Goal: Information Seeking & Learning: Find specific page/section

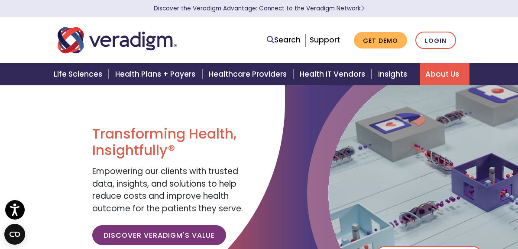
click at [470, 78] on link "About Us" at bounding box center [444, 74] width 49 height 22
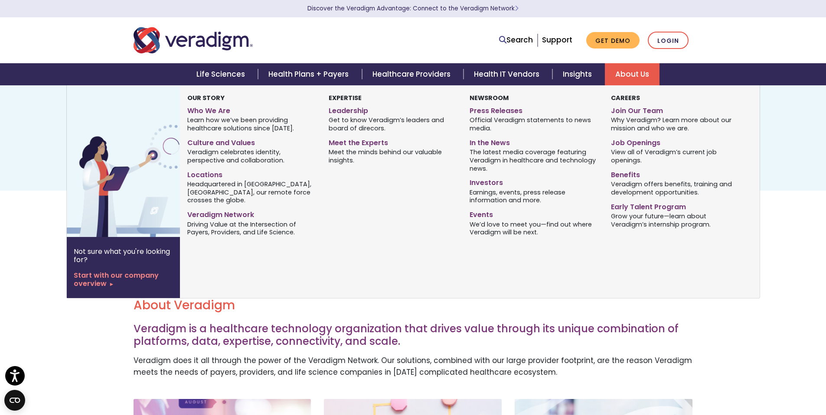
click at [518, 75] on link "About Us" at bounding box center [632, 74] width 55 height 22
click at [487, 182] on link "Investors" at bounding box center [533, 181] width 128 height 13
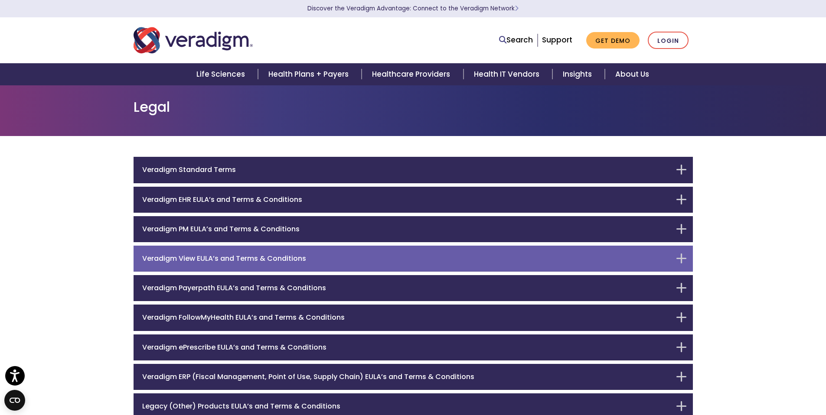
click at [397, 258] on h6 "Veradigm View EULA’s and Terms & Conditions" at bounding box center [406, 258] width 529 height 8
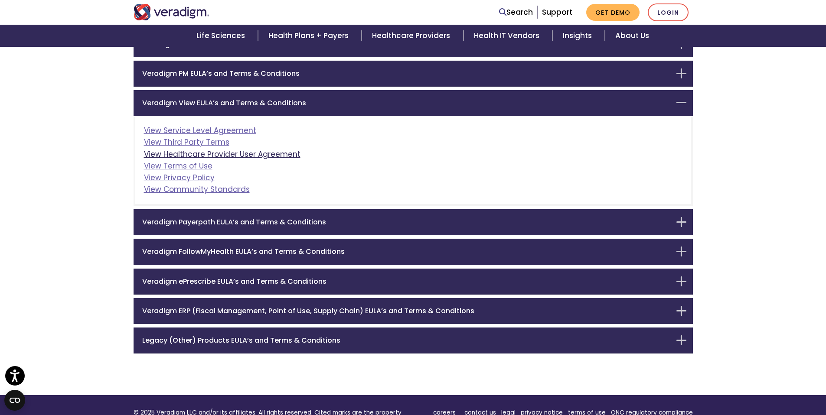
scroll to position [158, 0]
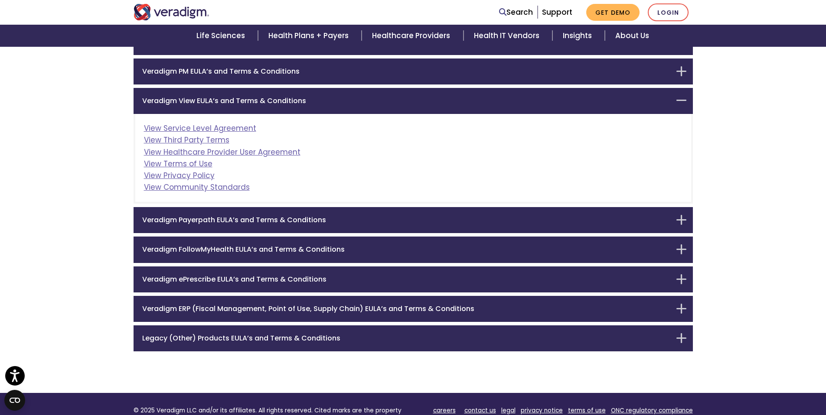
click at [390, 250] on h6 "Veradigm FollowMyHealth EULA’s and Terms & Conditions" at bounding box center [406, 249] width 529 height 8
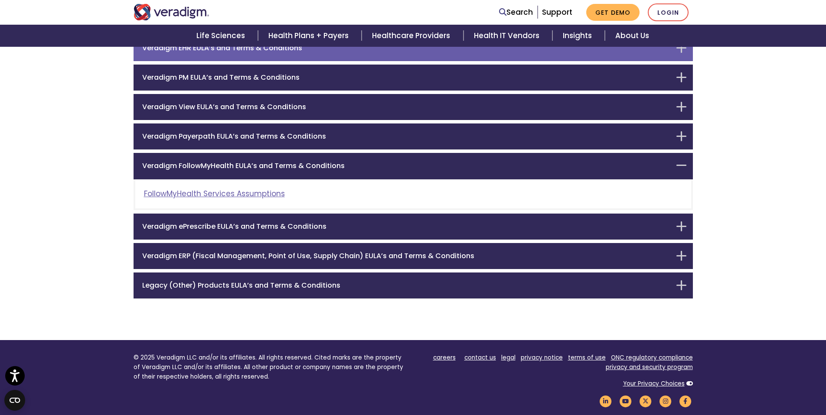
scroll to position [31, 0]
